Goal: Navigation & Orientation: Go to known website

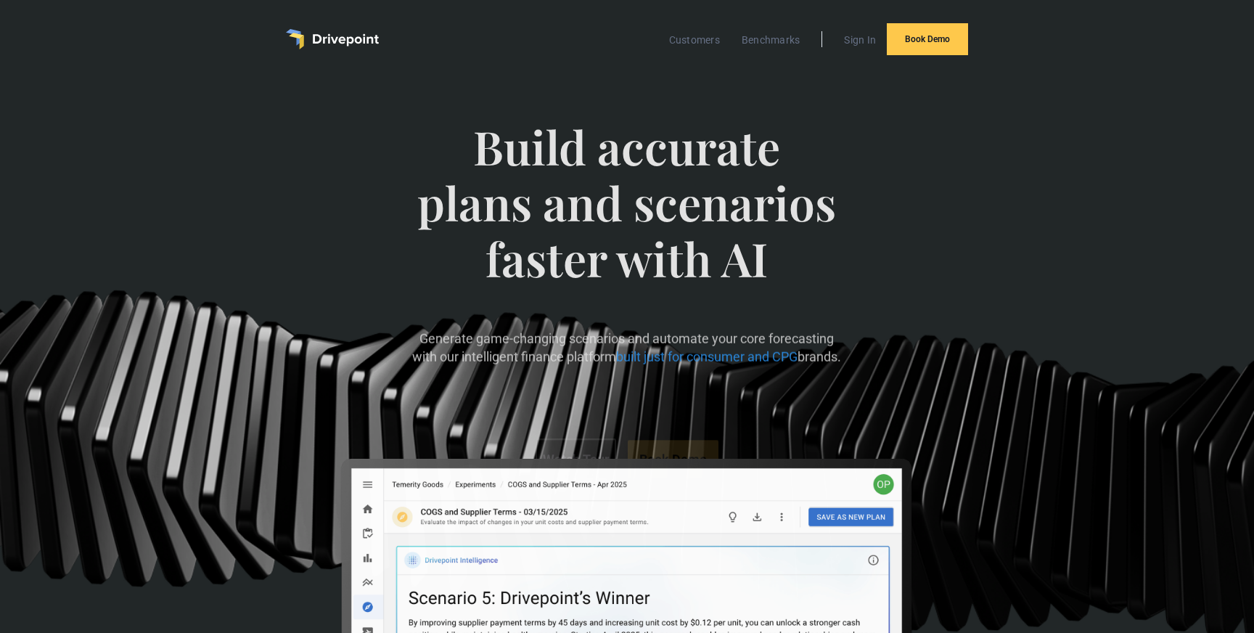
click at [336, 30] on img "home" at bounding box center [332, 39] width 93 height 20
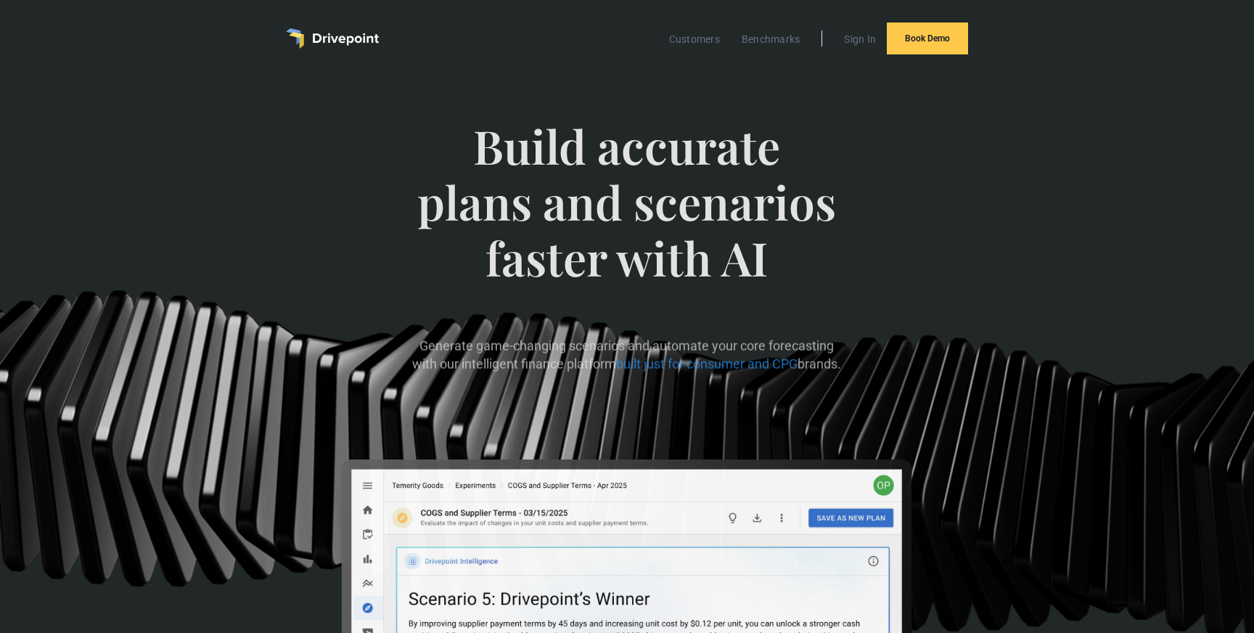
click at [336, 33] on img "home" at bounding box center [332, 38] width 93 height 20
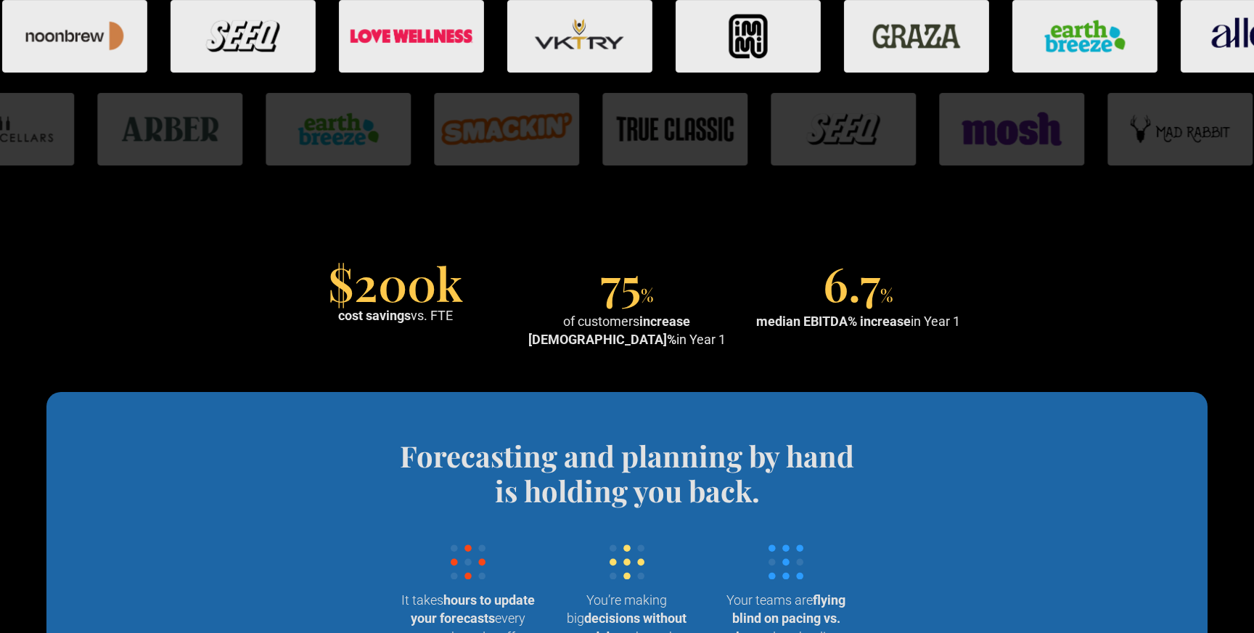
scroll to position [1131, 0]
